Goal: Information Seeking & Learning: Learn about a topic

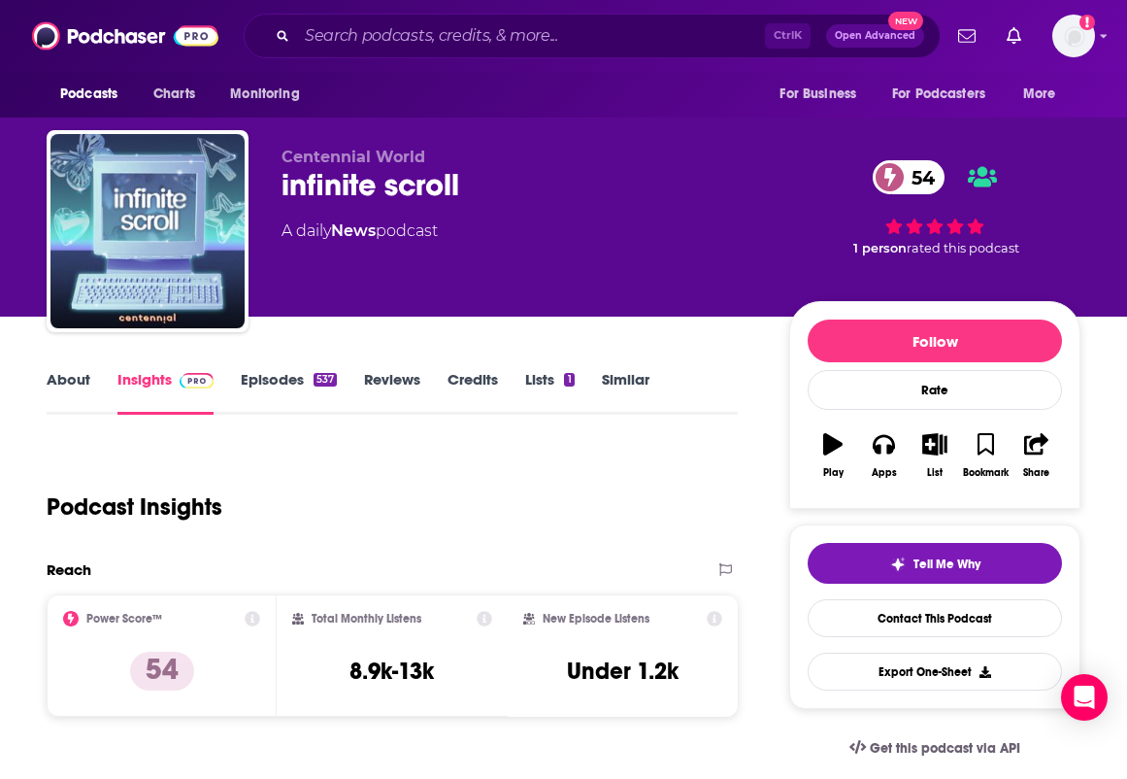
click at [70, 383] on link "About" at bounding box center [69, 392] width 44 height 45
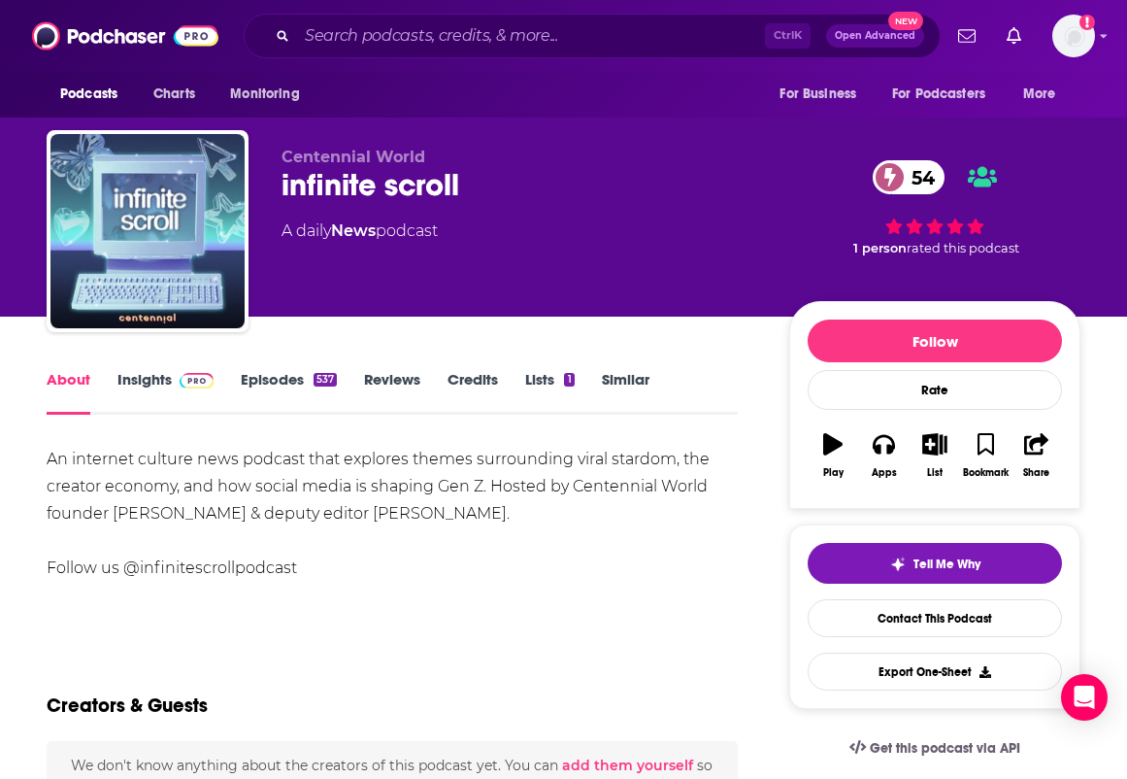
click at [200, 476] on div "An internet culture news podcast that explores themes surrounding viral stardom…" at bounding box center [392, 514] width 691 height 136
drag, startPoint x: 47, startPoint y: 455, endPoint x: 511, endPoint y: 516, distance: 468.1
click at [511, 516] on div "An internet culture news podcast that explores themes surrounding viral stardom…" at bounding box center [392, 514] width 691 height 136
copy div "An internet culture news podcast that explores themes surrounding viral stardom…"
drag, startPoint x: 18, startPoint y: 550, endPoint x: 50, endPoint y: 543, distance: 31.8
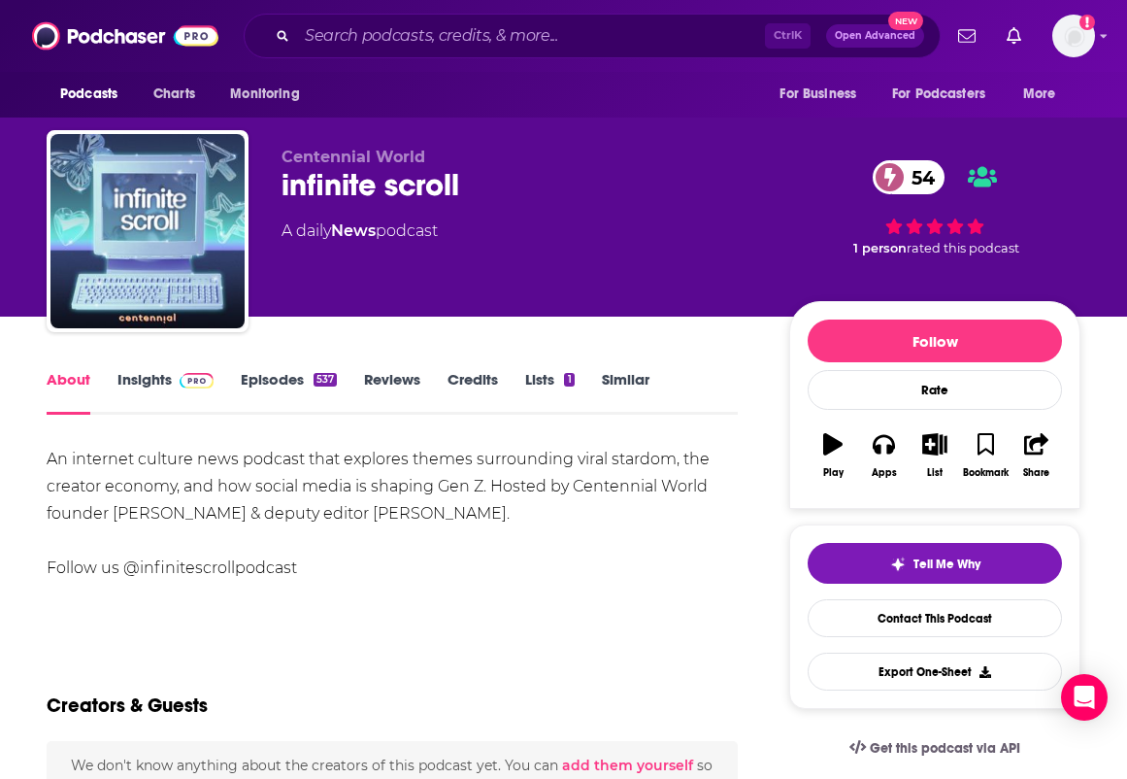
click at [176, 384] on span at bounding box center [193, 379] width 42 height 18
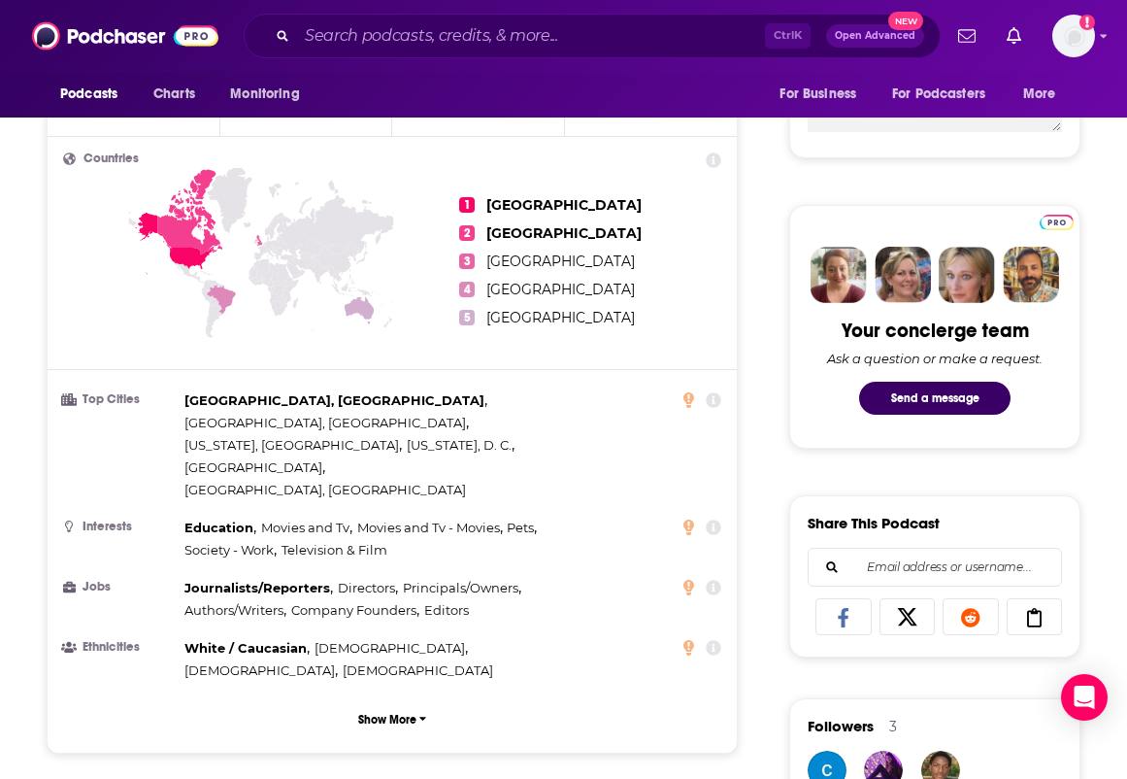
scroll to position [874, 0]
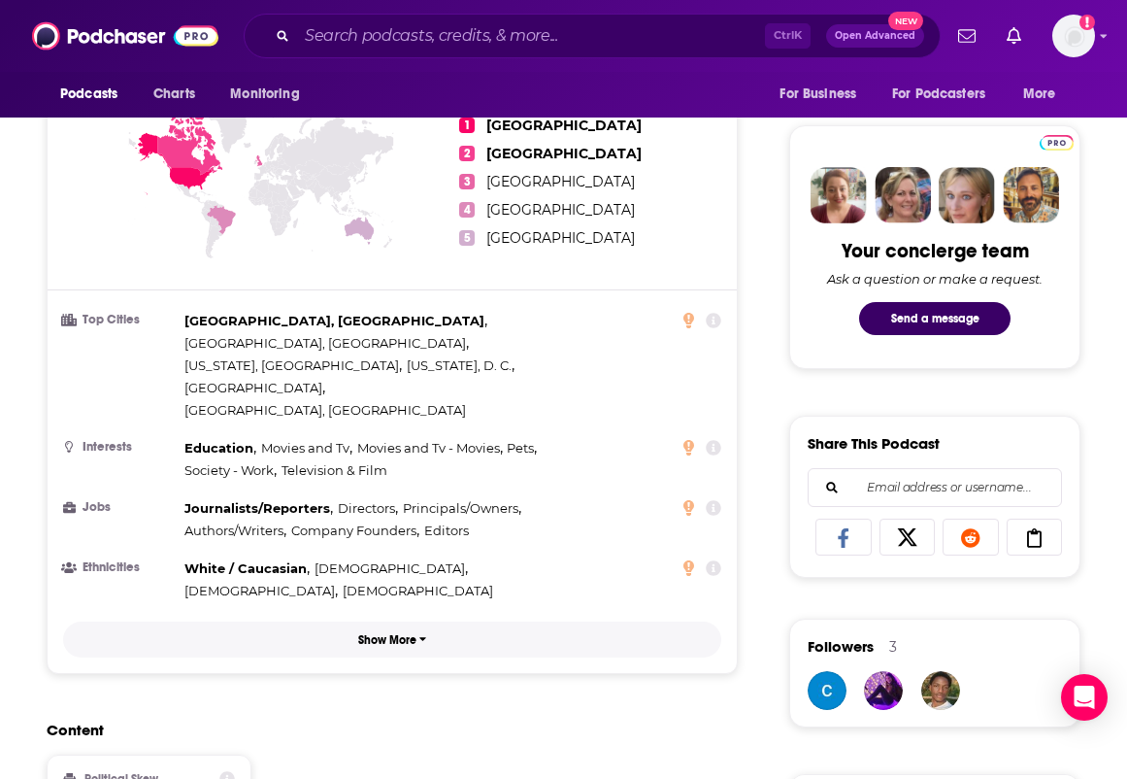
click at [570, 621] on button "Show More" at bounding box center [392, 639] width 658 height 36
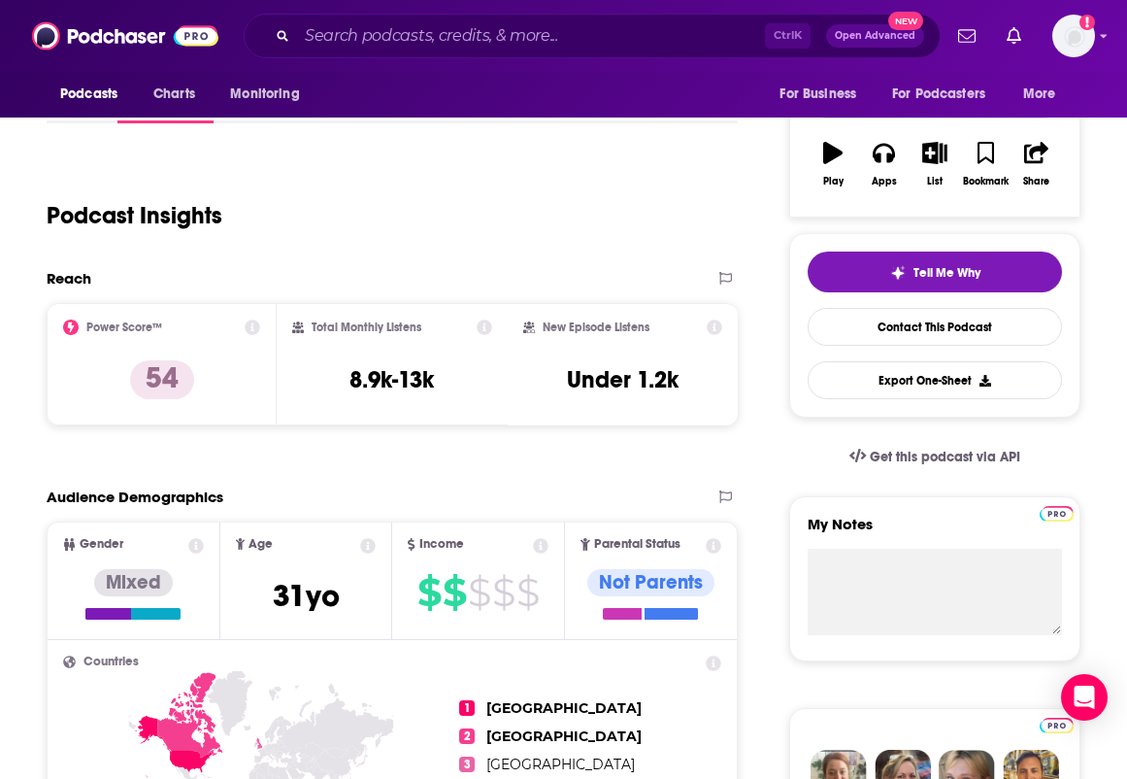
scroll to position [0, 0]
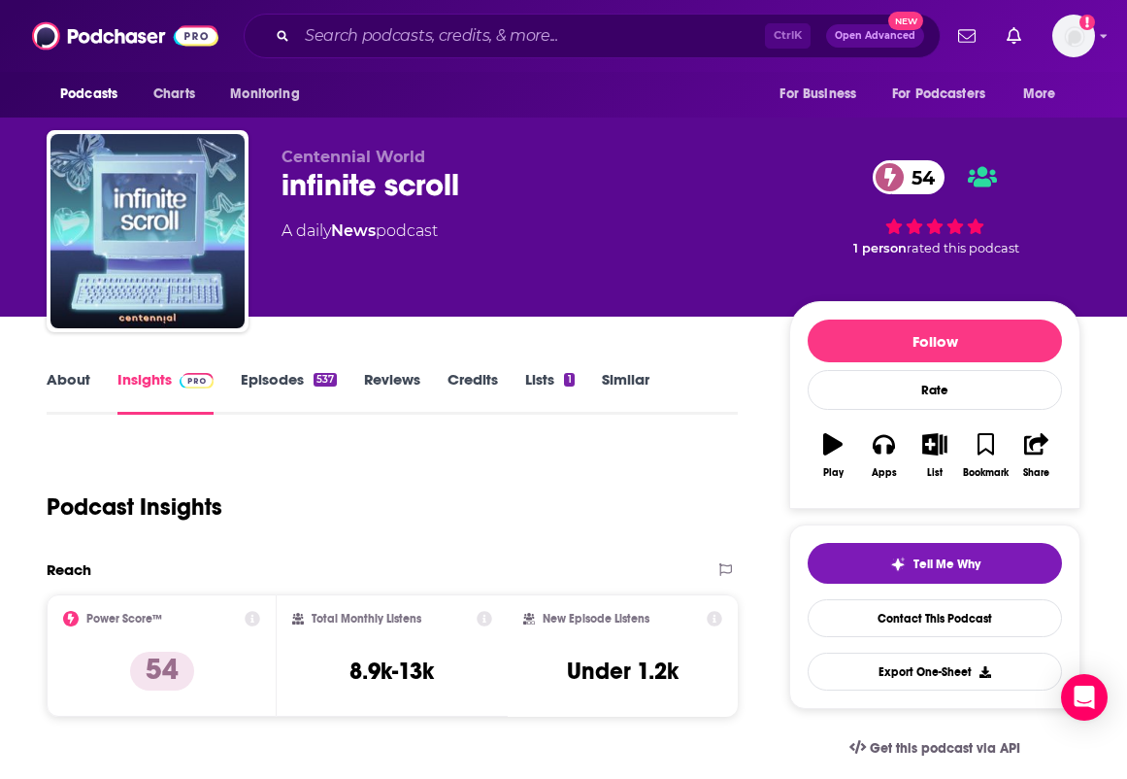
click at [274, 384] on link "Episodes 537" at bounding box center [289, 392] width 96 height 45
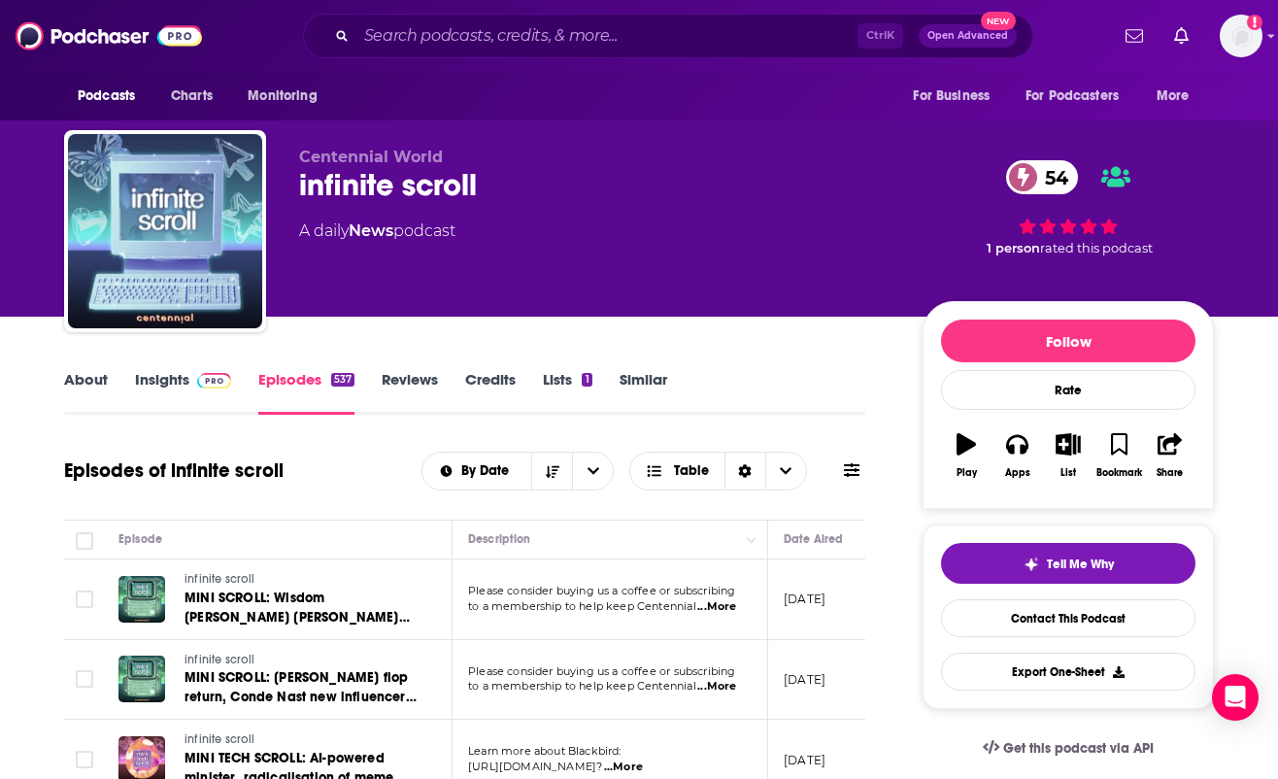
click at [159, 381] on link "Insights" at bounding box center [183, 392] width 96 height 45
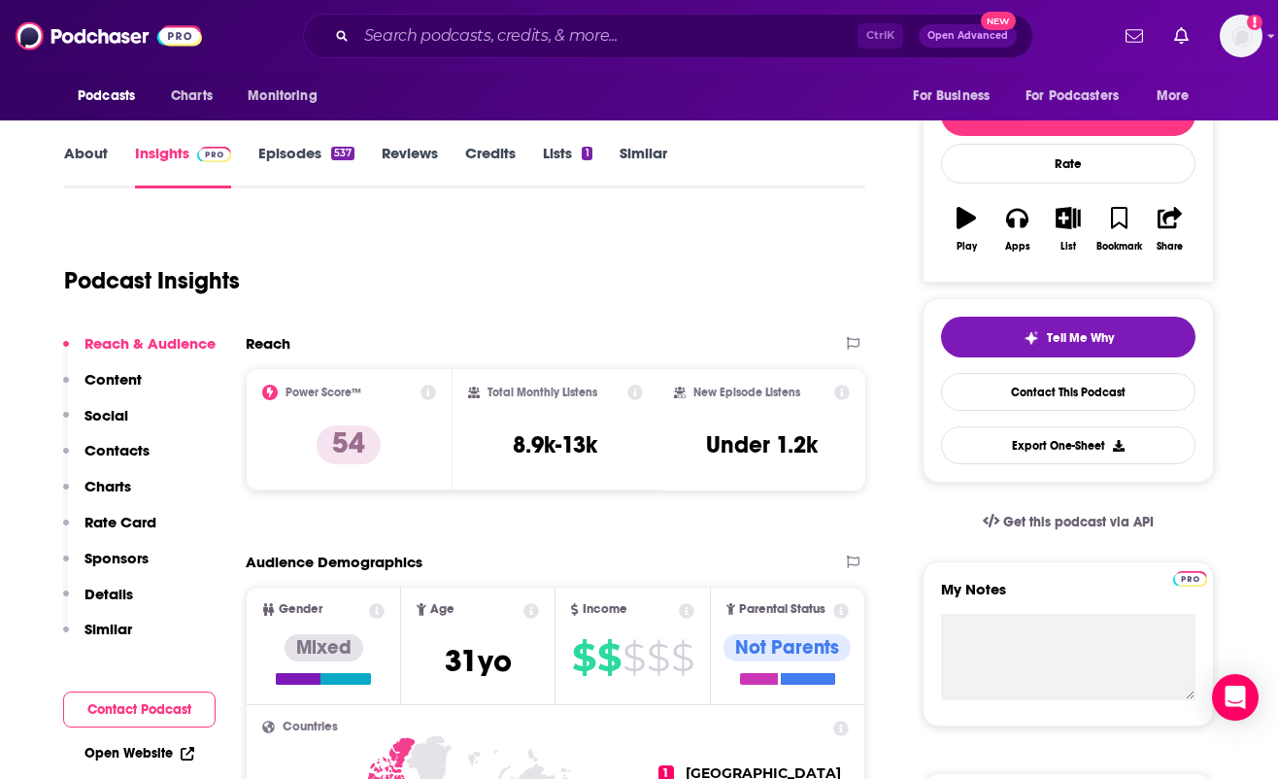
scroll to position [291, 0]
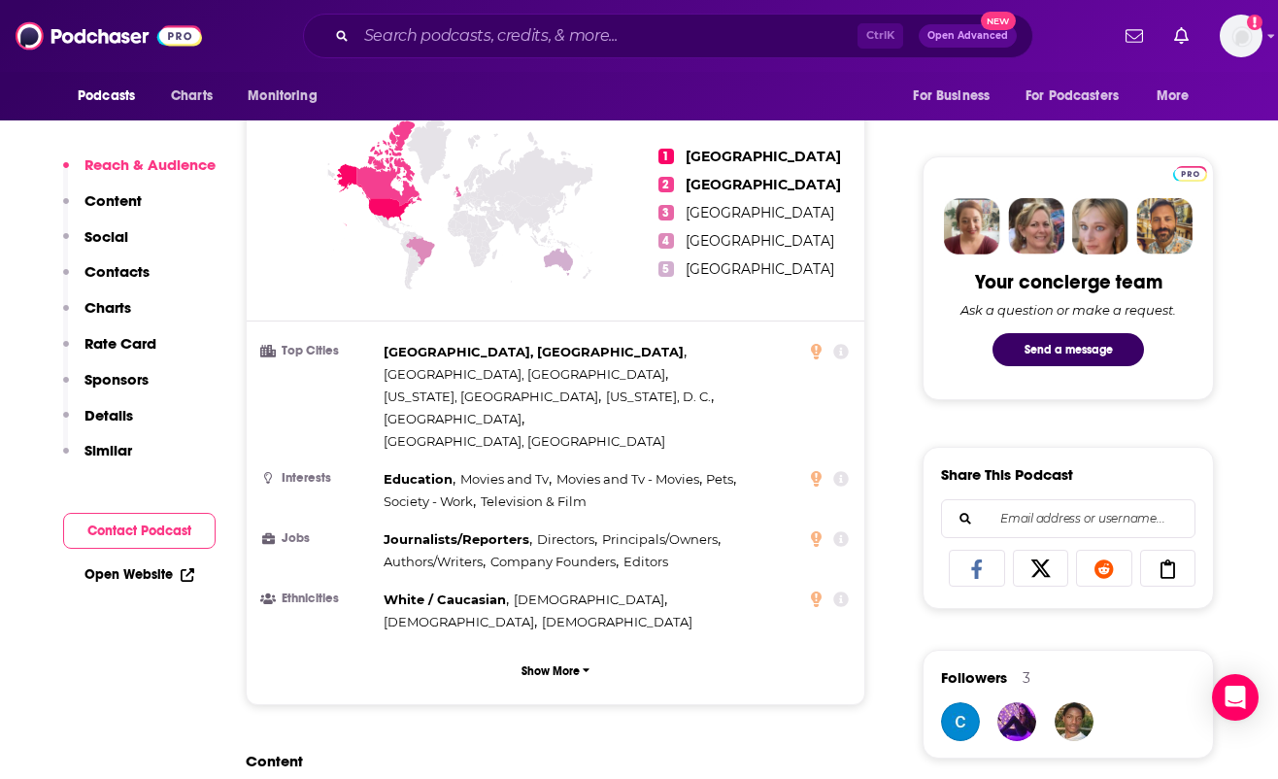
scroll to position [874, 0]
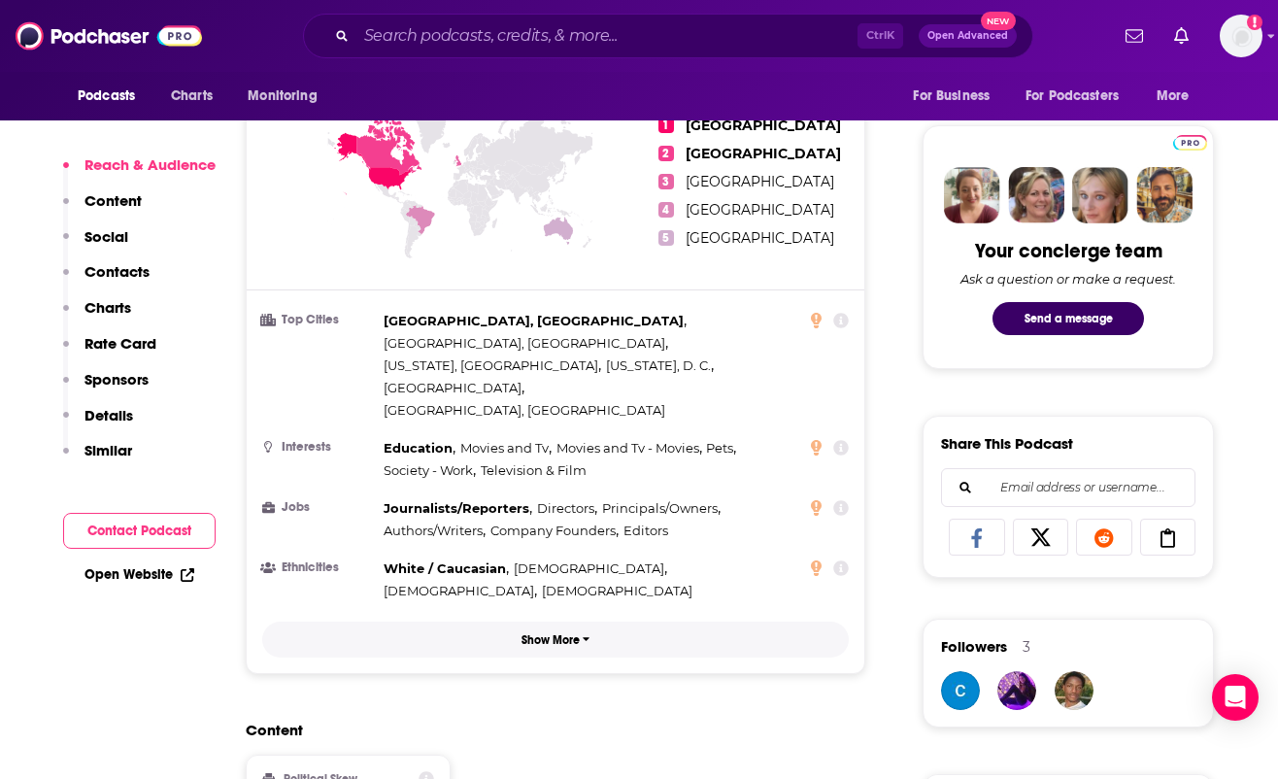
click at [587, 633] on icon "button" at bounding box center [587, 639] width 8 height 12
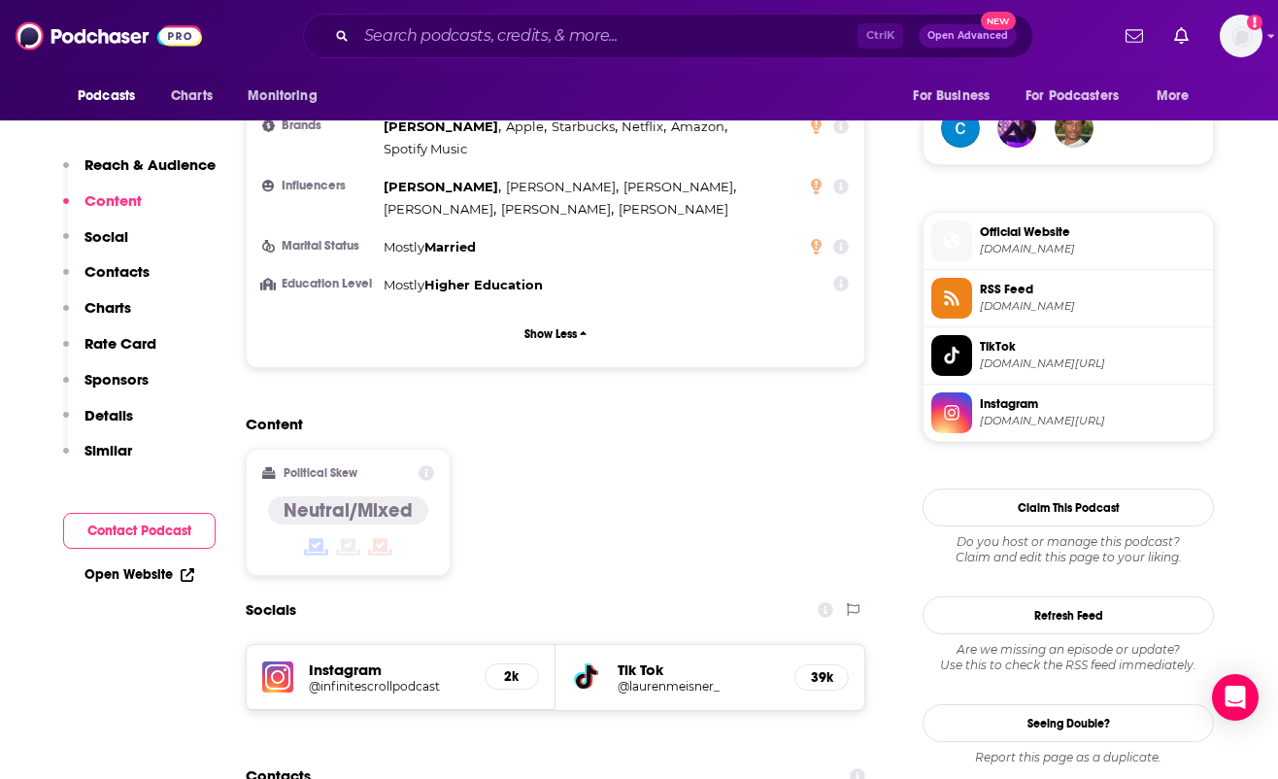
scroll to position [1457, 0]
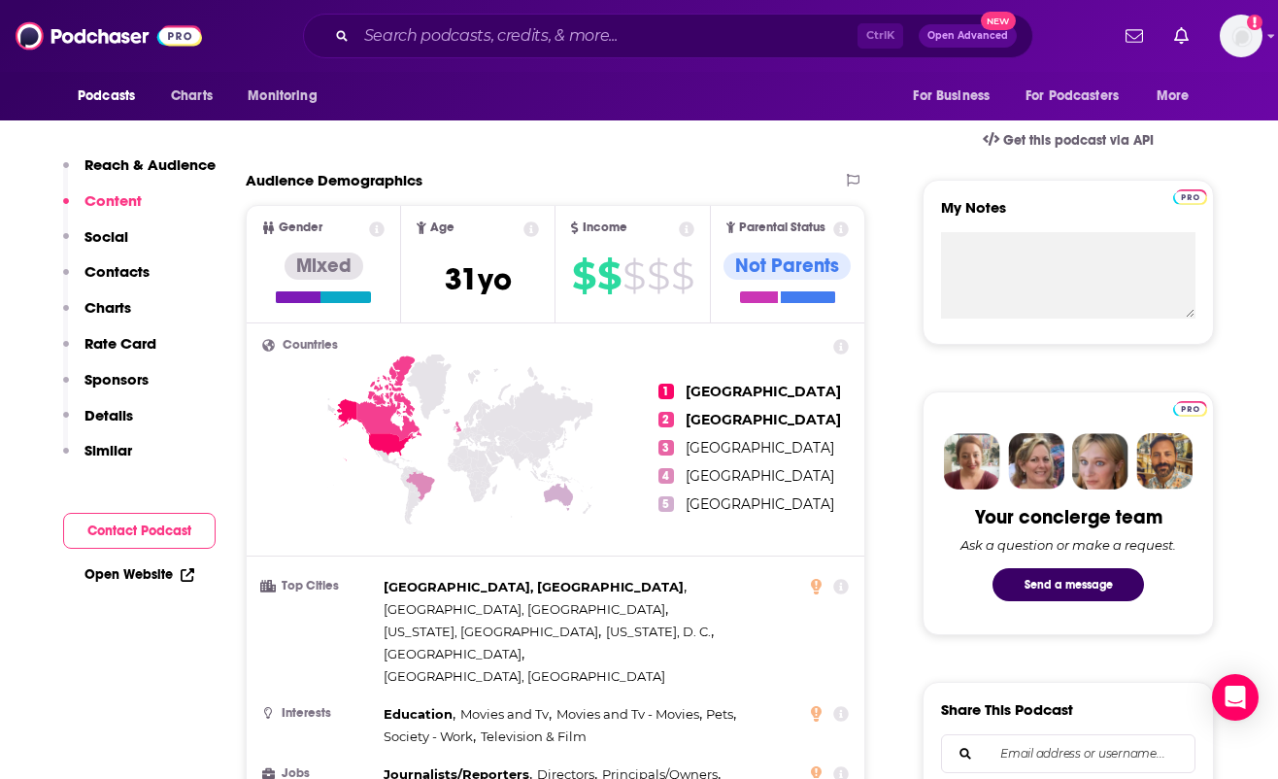
scroll to position [583, 0]
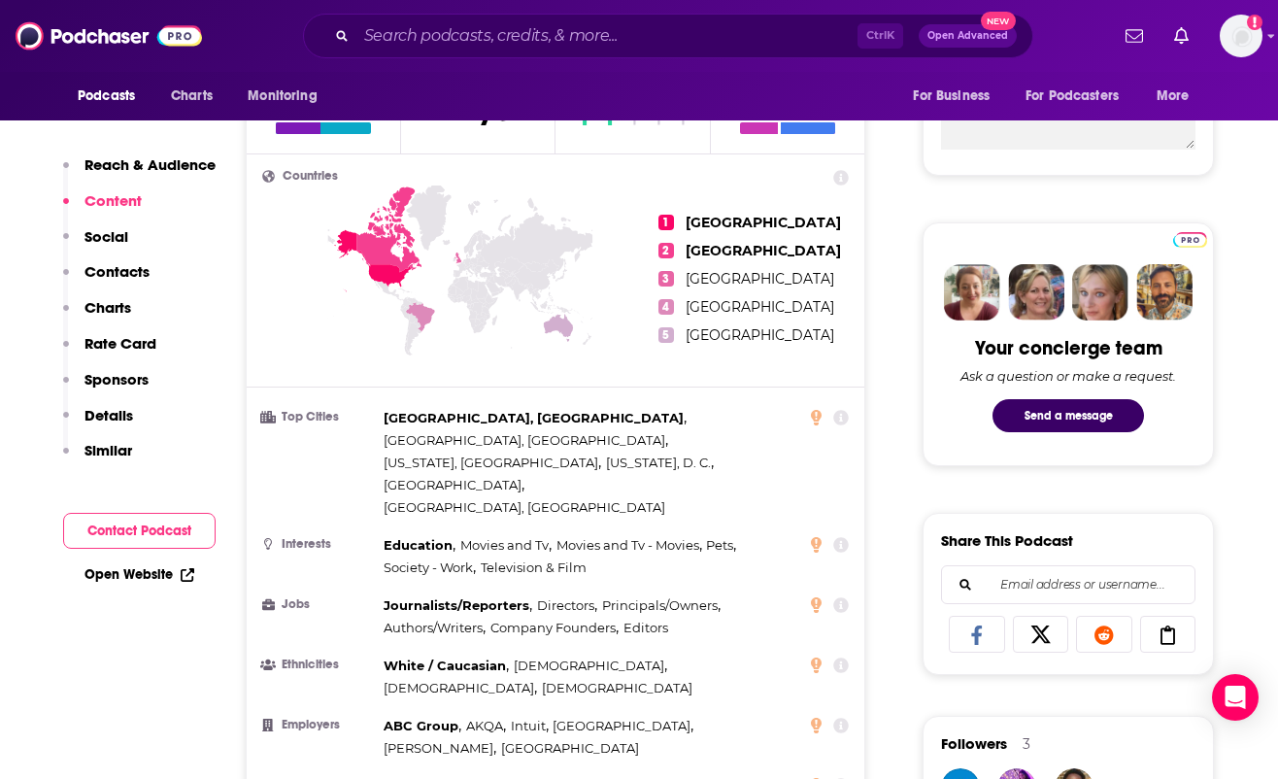
scroll to position [874, 0]
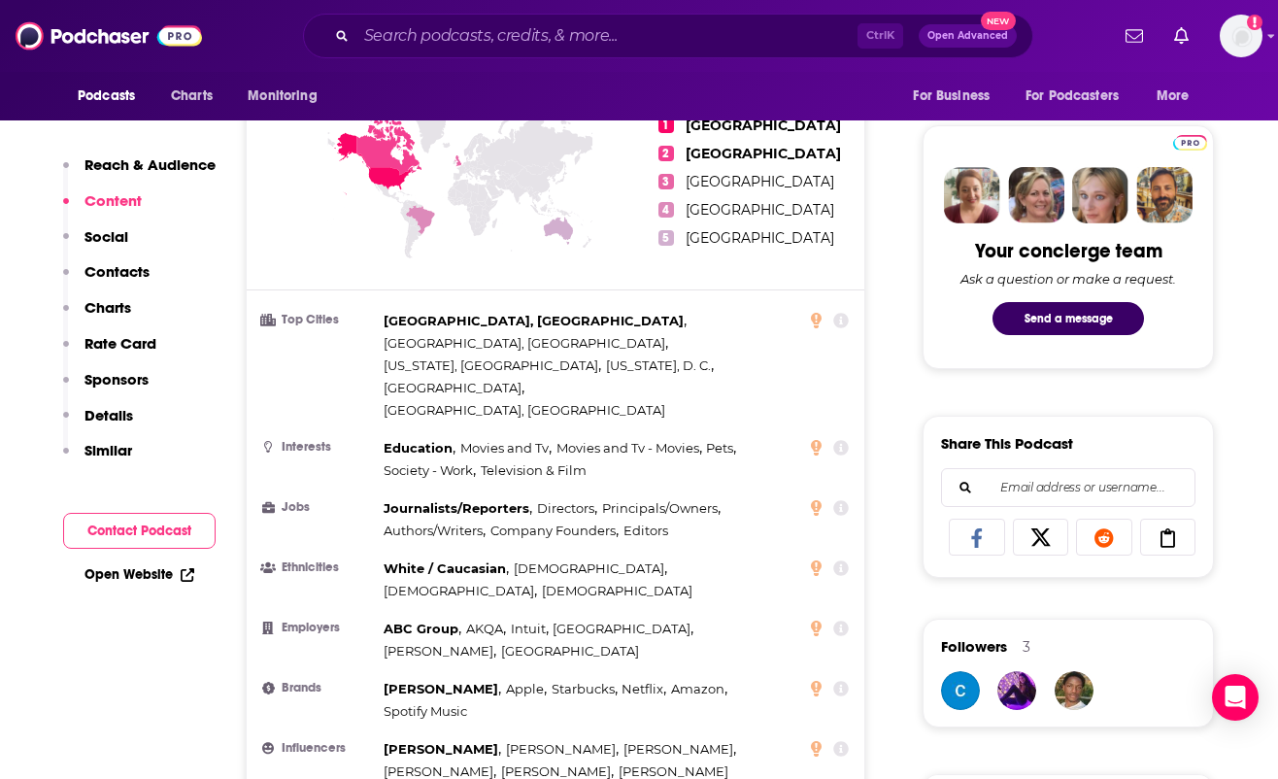
click at [587, 30] on input "Search podcasts, credits, & more..." at bounding box center [606, 35] width 501 height 31
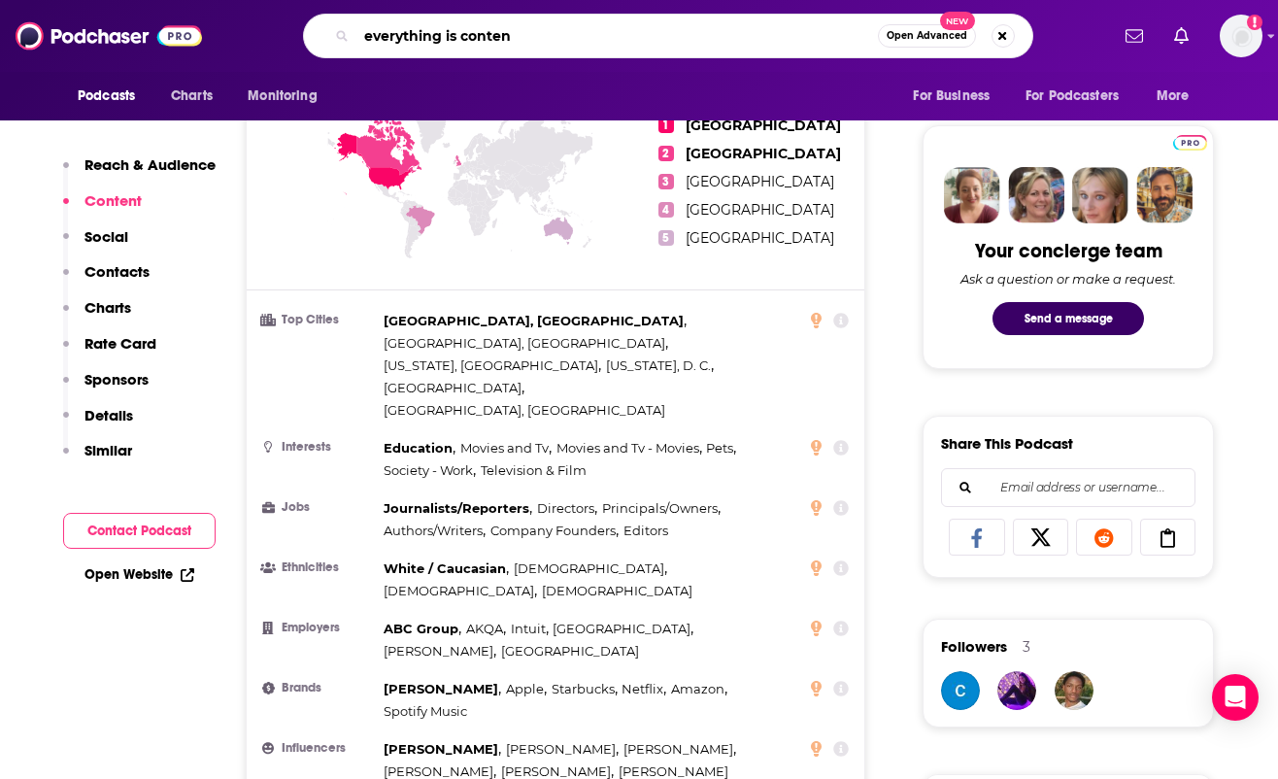
type input "everything is content"
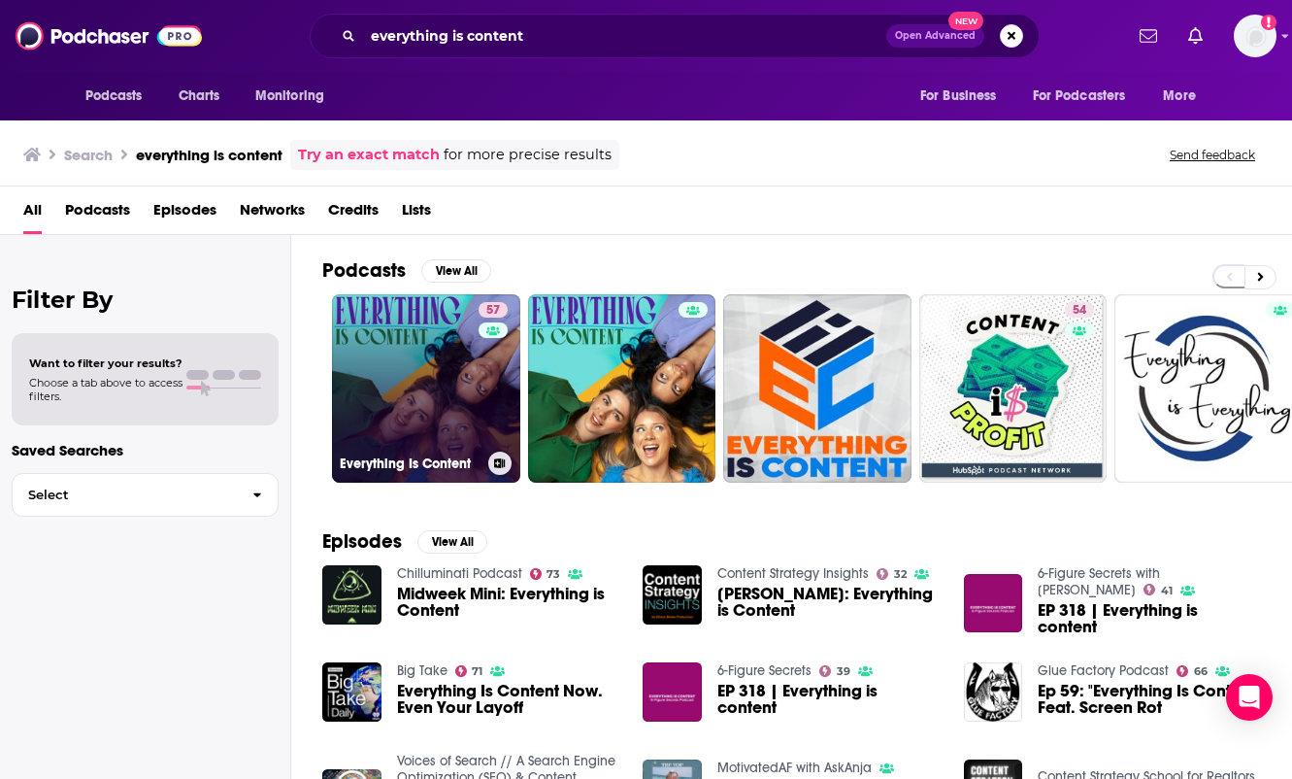
click at [445, 383] on link "57 Everything Is Content" at bounding box center [426, 388] width 188 height 188
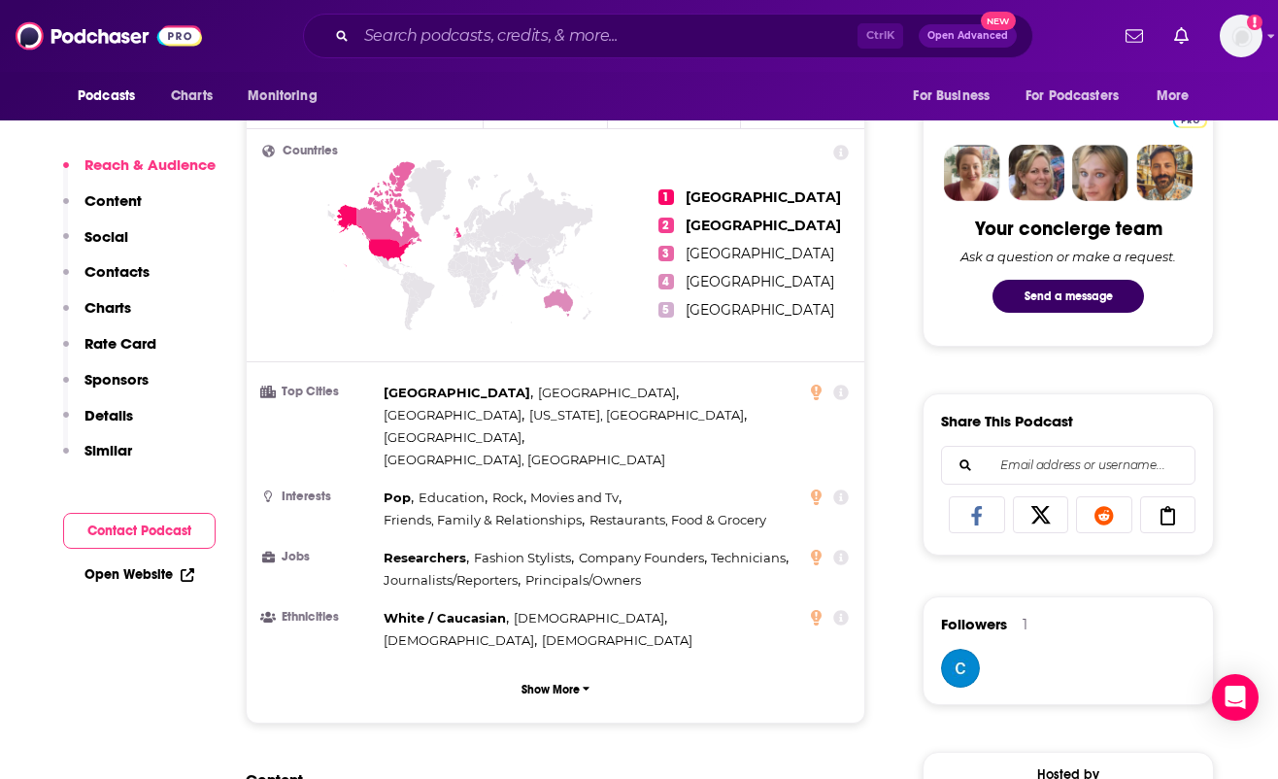
scroll to position [1068, 0]
